Goal: Task Accomplishment & Management: Manage account settings

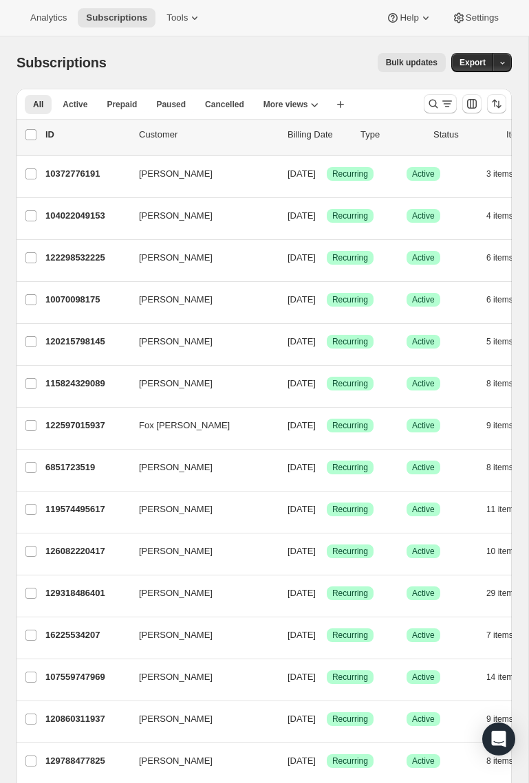
click at [436, 105] on icon "Search and filter results" at bounding box center [433, 104] width 9 height 9
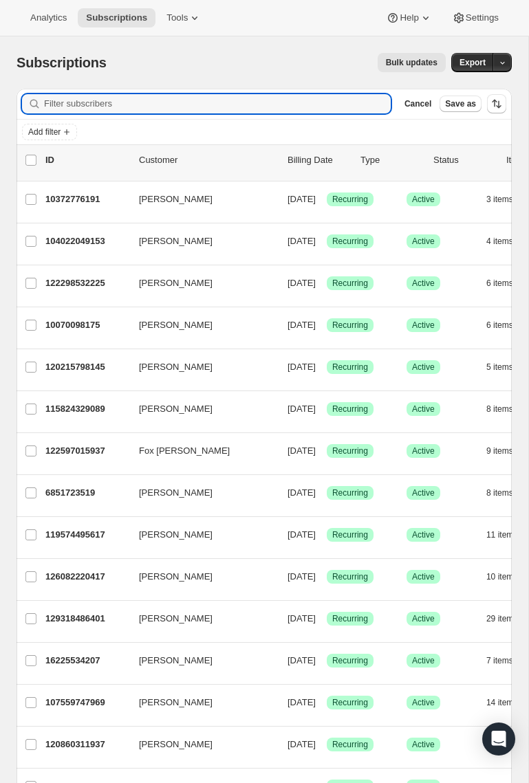
click at [308, 111] on input "Filter subscribers" at bounding box center [217, 103] width 347 height 19
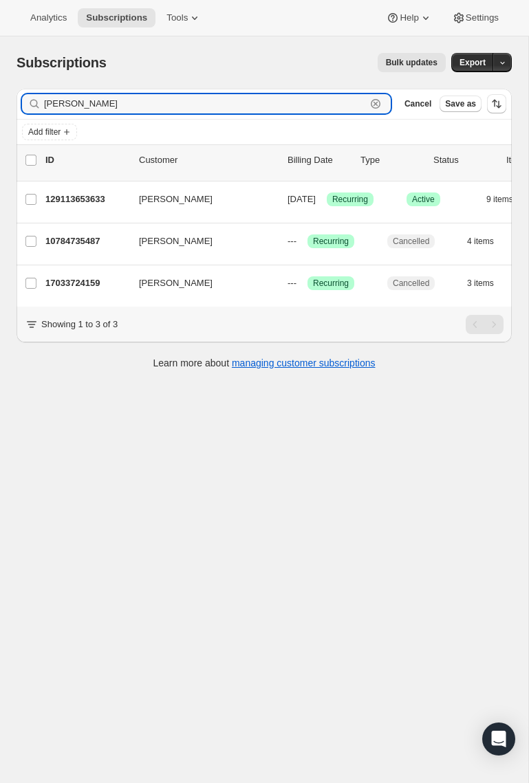
type input "[PERSON_NAME]"
click at [83, 204] on p "129113653633" at bounding box center [86, 200] width 83 height 14
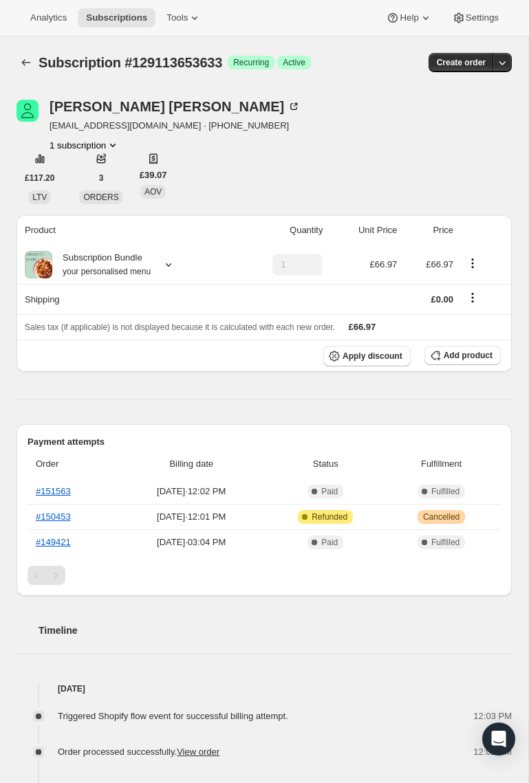
click at [107, 141] on icon "Product actions" at bounding box center [113, 145] width 14 height 14
click at [489, 70] on button "Create order" at bounding box center [461, 62] width 65 height 19
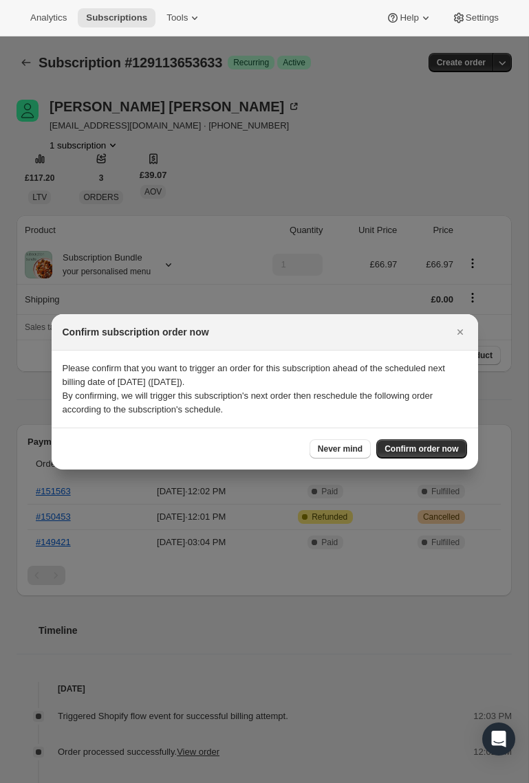
click at [460, 335] on icon "Close" at bounding box center [460, 332] width 14 height 14
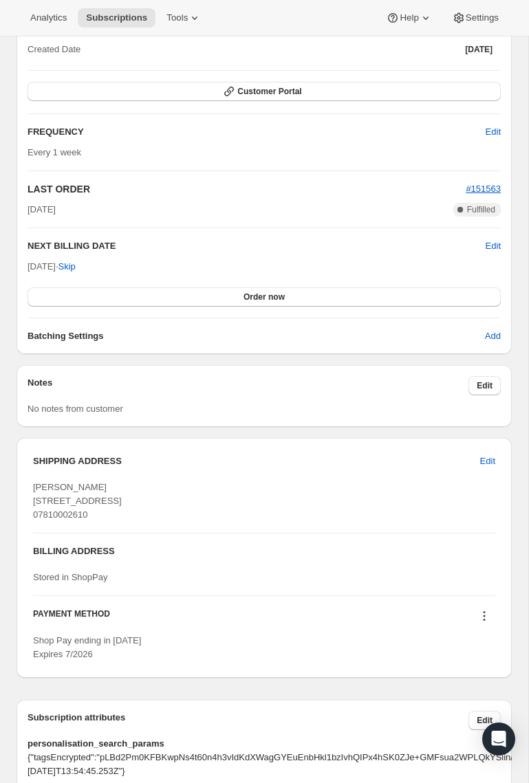
scroll to position [1182, 0]
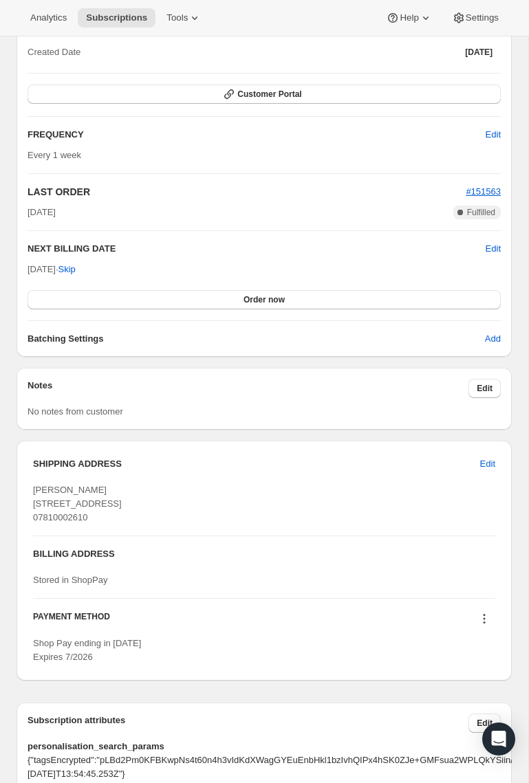
click at [488, 143] on button "Edit" at bounding box center [493, 135] width 32 height 22
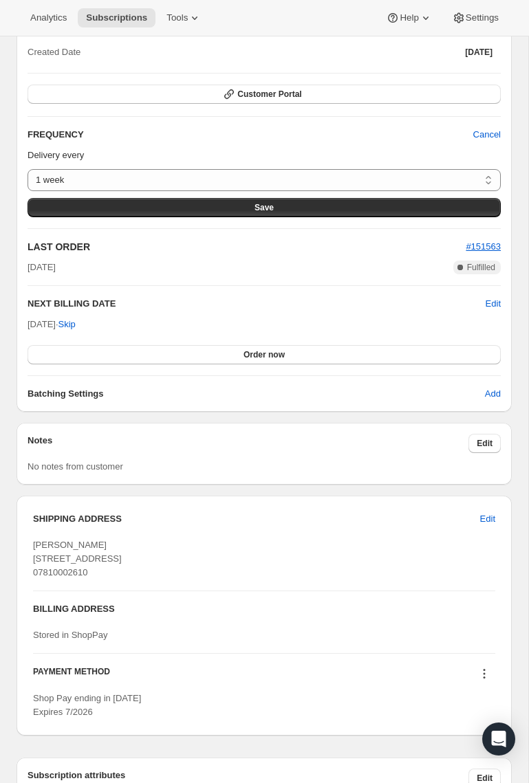
click at [486, 135] on span "Cancel" at bounding box center [487, 135] width 28 height 14
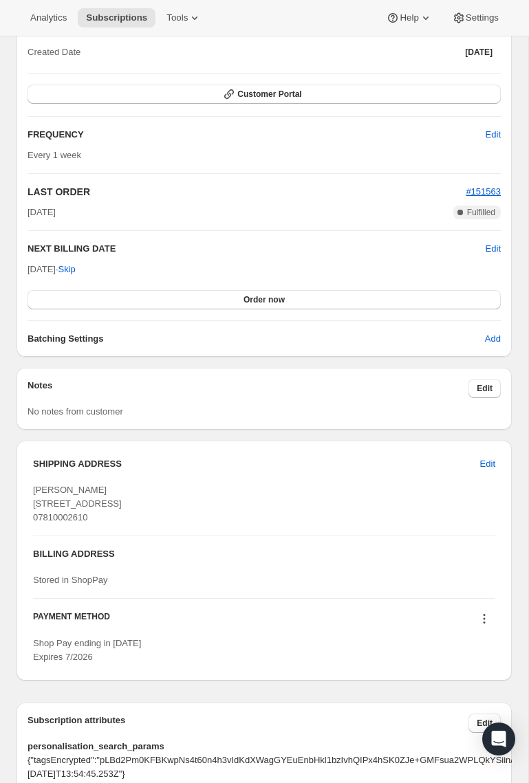
click at [501, 134] on button "Edit" at bounding box center [493, 135] width 32 height 22
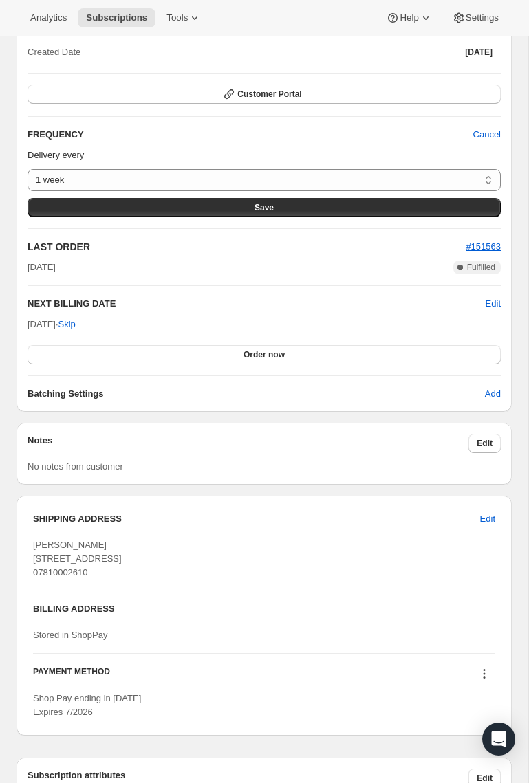
click at [487, 184] on select "1 week 2 weeks 3 weeks 4 weeks 5 weeks 6 weeks 7 weeks 8 weeks Custom..." at bounding box center [264, 180] width 473 height 22
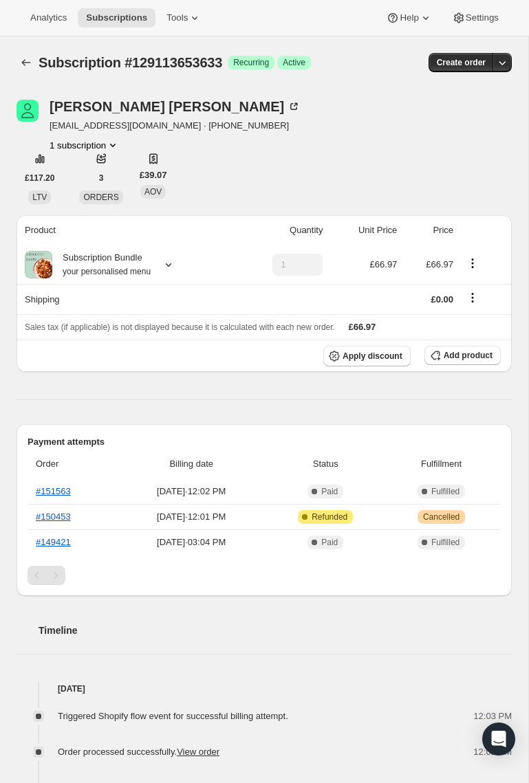
scroll to position [0, 0]
click at [107, 141] on icon "Product actions" at bounding box center [113, 145] width 14 height 14
click at [296, 152] on div "[PERSON_NAME] [PERSON_NAME][EMAIL_ADDRESS][DOMAIN_NAME] · [PHONE_NUMBER] 1 subs…" at bounding box center [264, 152] width 495 height 105
click at [477, 263] on icon "Product actions" at bounding box center [473, 264] width 14 height 14
click at [476, 259] on icon "Product actions" at bounding box center [473, 264] width 14 height 14
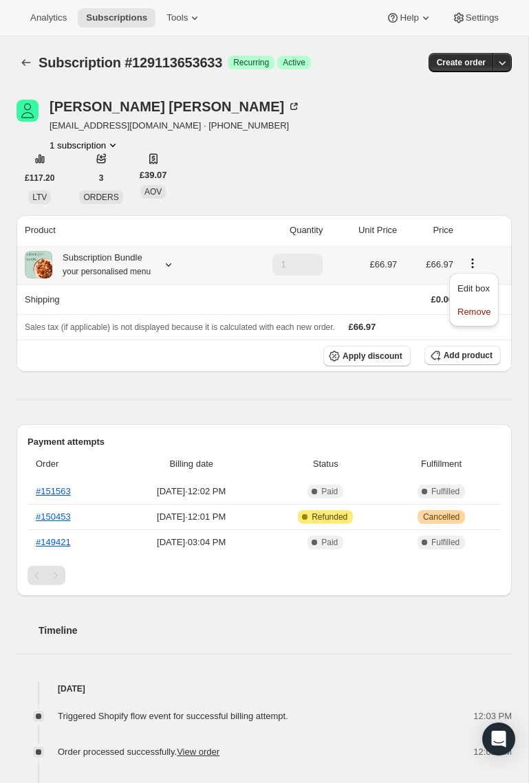
click at [480, 312] on span "Remove" at bounding box center [473, 312] width 33 height 10
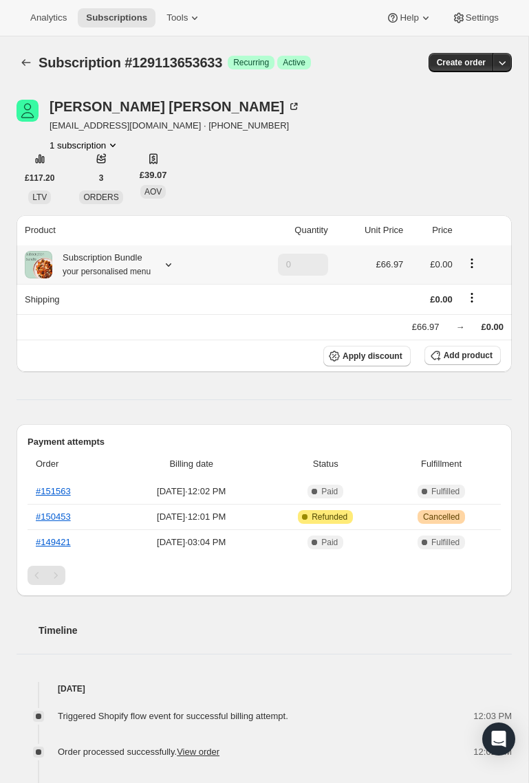
click at [459, 145] on div "[PERSON_NAME] [PERSON_NAME][EMAIL_ADDRESS][DOMAIN_NAME] · [PHONE_NUMBER] 1 subs…" at bounding box center [264, 152] width 495 height 105
click at [460, 151] on div "[PERSON_NAME] [PERSON_NAME][EMAIL_ADDRESS][DOMAIN_NAME] · [PHONE_NUMBER] 1 subs…" at bounding box center [264, 152] width 495 height 105
click at [415, 152] on div "[PERSON_NAME] [PERSON_NAME][EMAIL_ADDRESS][DOMAIN_NAME] · [PHONE_NUMBER] 1 subs…" at bounding box center [264, 152] width 495 height 105
click at [475, 151] on div "[PERSON_NAME] [PERSON_NAME][EMAIL_ADDRESS][DOMAIN_NAME] · [PHONE_NUMBER] 1 subs…" at bounding box center [264, 152] width 495 height 105
click at [479, 248] on td at bounding box center [484, 265] width 55 height 39
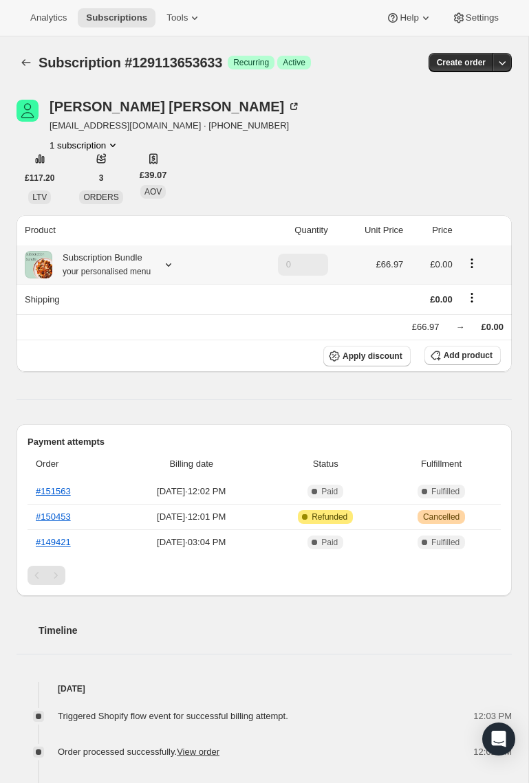
click at [481, 257] on button "Product actions" at bounding box center [472, 263] width 22 height 15
click at [78, 150] on button "1 subscription" at bounding box center [85, 145] width 70 height 14
click at [286, 162] on div "[PERSON_NAME] [PERSON_NAME][EMAIL_ADDRESS][DOMAIN_NAME] · [PHONE_NUMBER] 1 subs…" at bounding box center [264, 152] width 495 height 105
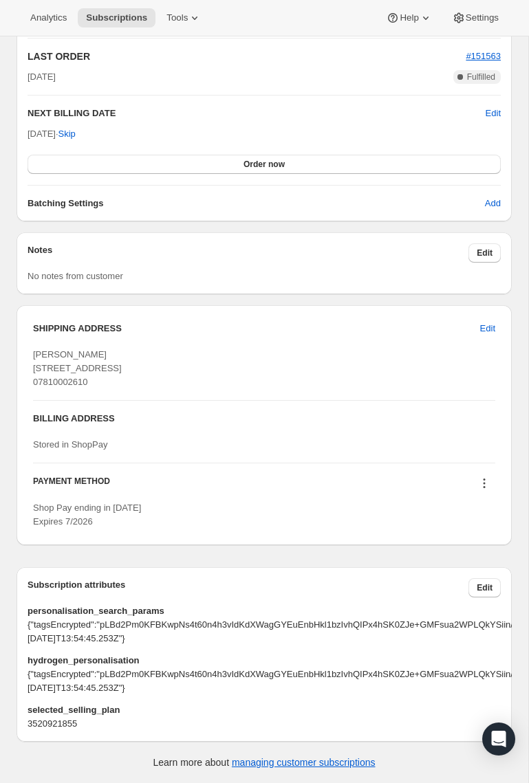
scroll to position [1429, 0]
click at [478, 477] on icon at bounding box center [484, 484] width 14 height 14
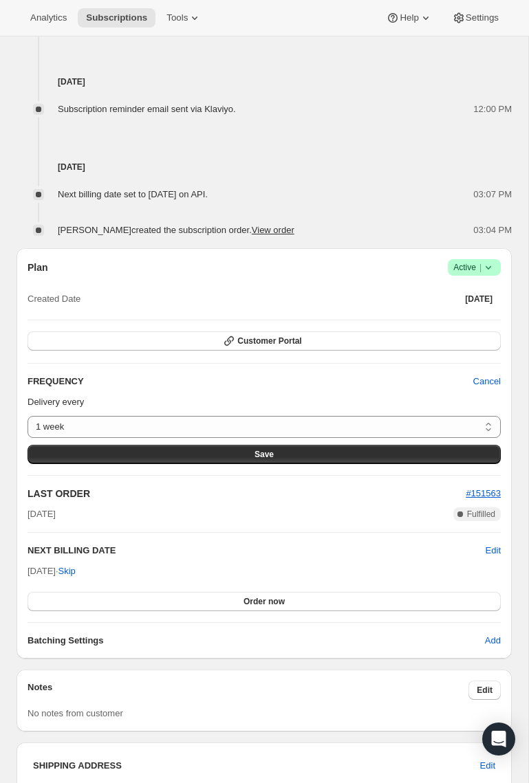
scroll to position [934, 0]
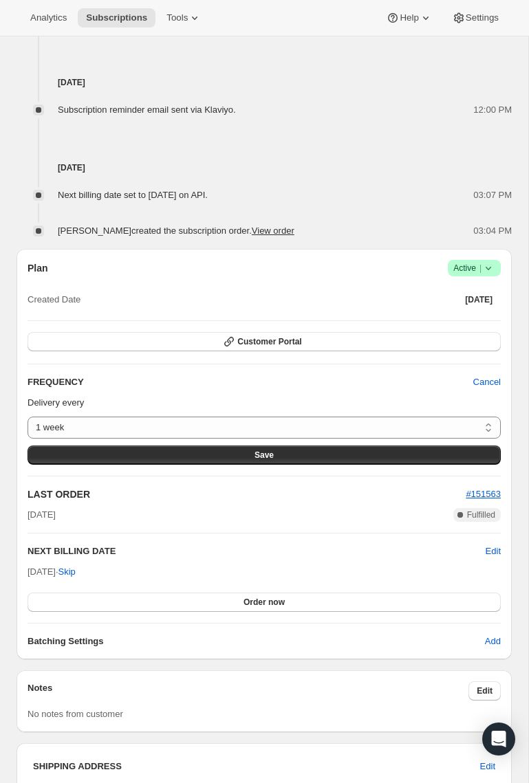
click at [482, 378] on span "Cancel" at bounding box center [487, 383] width 28 height 14
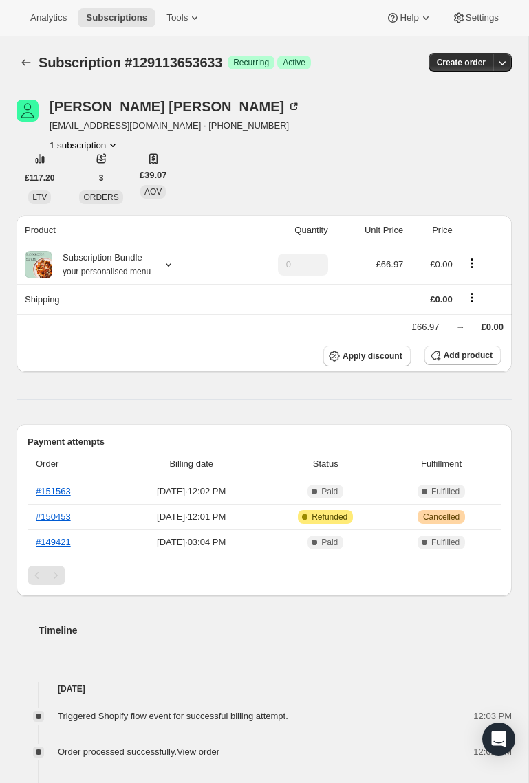
scroll to position [0, 0]
click at [34, 61] on button "Subscriptions" at bounding box center [26, 62] width 19 height 19
click at [482, 133] on div "[PERSON_NAME] [PERSON_NAME][EMAIL_ADDRESS][DOMAIN_NAME] · [PHONE_NUMBER] 1 subs…" at bounding box center [264, 152] width 495 height 105
click at [484, 110] on div "[PERSON_NAME] [PERSON_NAME][EMAIL_ADDRESS][DOMAIN_NAME] · [PHONE_NUMBER] 1 subs…" at bounding box center [264, 152] width 495 height 105
click at [389, 133] on div "[PERSON_NAME] [PERSON_NAME][EMAIL_ADDRESS][DOMAIN_NAME] · [PHONE_NUMBER] 1 subs…" at bounding box center [264, 152] width 495 height 105
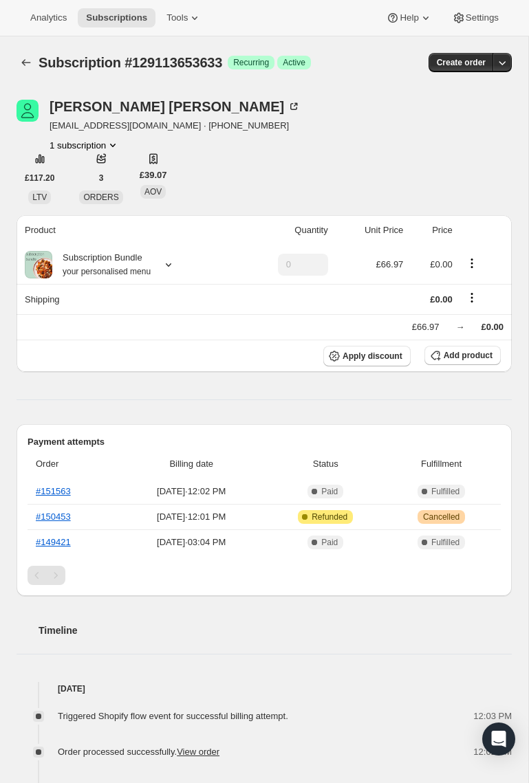
click at [267, 30] on div "Analytics Subscriptions Tools Help Settings" at bounding box center [264, 18] width 529 height 36
click at [463, 134] on div "[PERSON_NAME] [PERSON_NAME][EMAIL_ADDRESS][DOMAIN_NAME] · [PHONE_NUMBER] 1 subs…" at bounding box center [264, 152] width 495 height 105
type input "1"
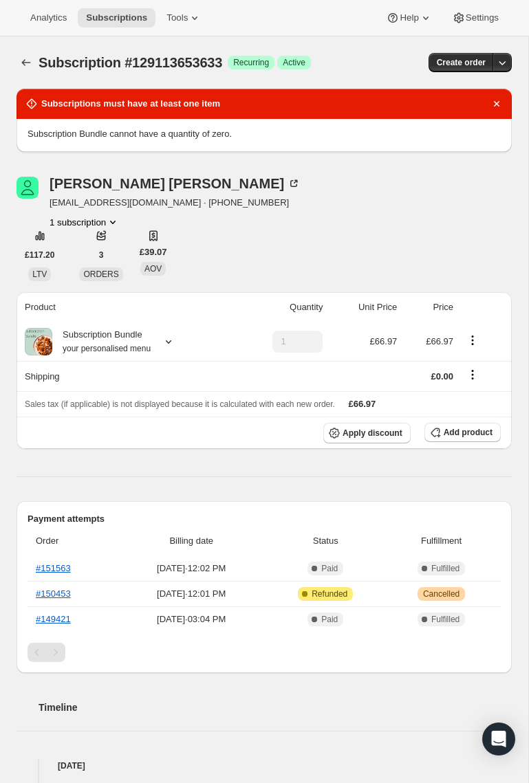
click at [268, 69] on div "Subscription #129113653633 Success Recurring Success Active" at bounding box center [200, 62] width 323 height 19
click at [255, 58] on span "Recurring" at bounding box center [251, 62] width 36 height 11
click at [305, 66] on span "Active" at bounding box center [294, 62] width 23 height 11
click at [106, 223] on icon "Product actions" at bounding box center [113, 222] width 14 height 14
click at [118, 252] on span "Current" at bounding box center [110, 248] width 28 height 11
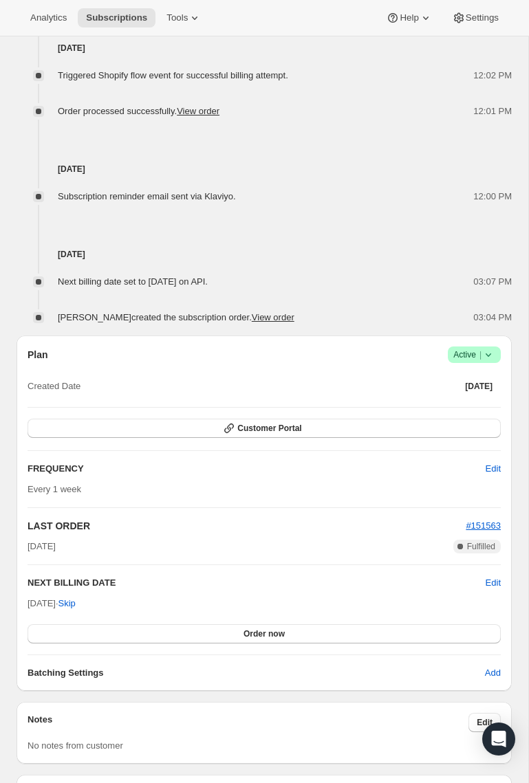
scroll to position [929, 0]
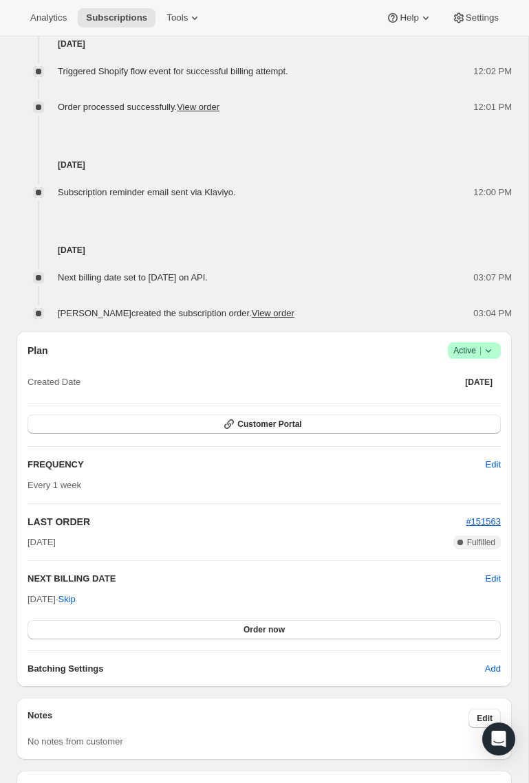
click at [477, 353] on span "Active |" at bounding box center [474, 351] width 42 height 14
click at [493, 398] on span "Cancel subscription" at bounding box center [470, 401] width 78 height 10
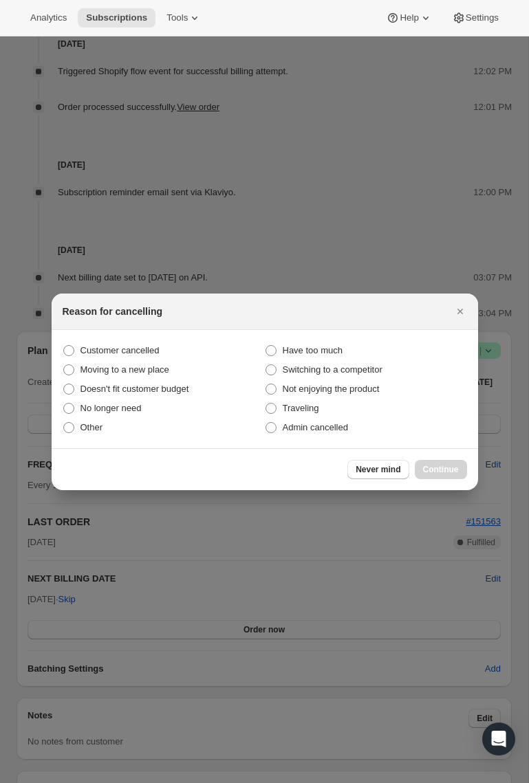
click at [73, 349] on span ":rbv:" at bounding box center [68, 350] width 11 height 11
click at [64, 346] on input "Customer cancelled" at bounding box center [63, 345] width 1 height 1
radio input "true"
click at [440, 471] on span "Continue" at bounding box center [441, 469] width 36 height 11
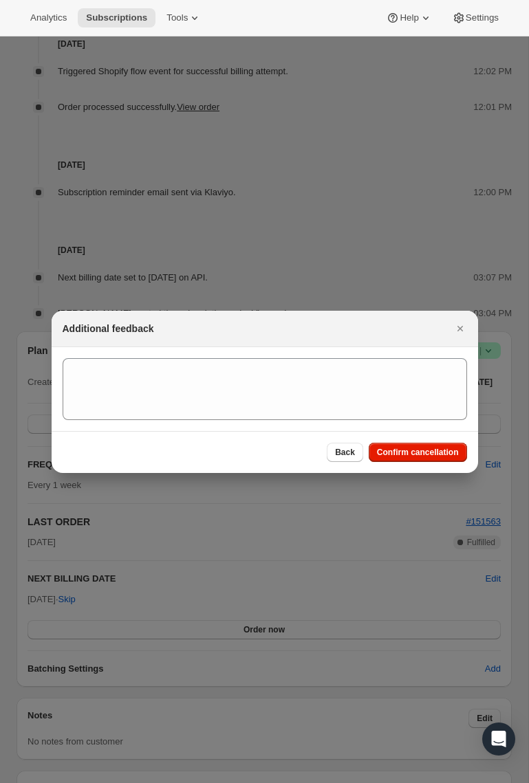
click at [451, 449] on span "Confirm cancellation" at bounding box center [418, 452] width 82 height 11
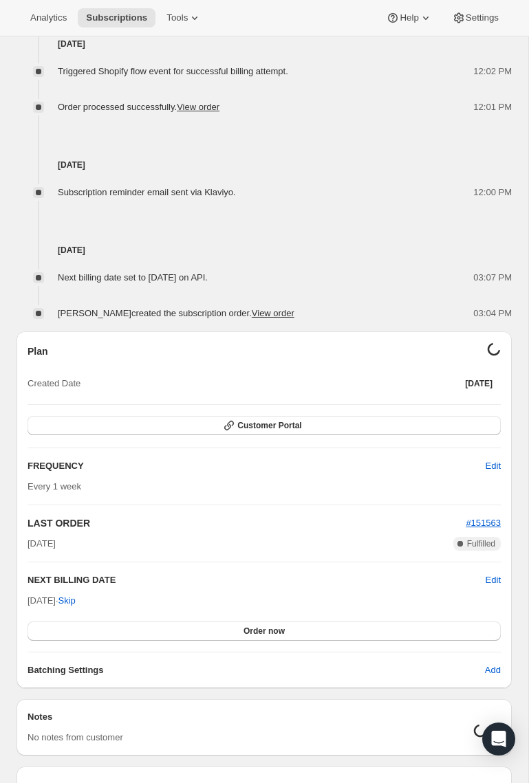
scroll to position [183, 0]
